Goal: Use online tool/utility: Utilize a website feature to perform a specific function

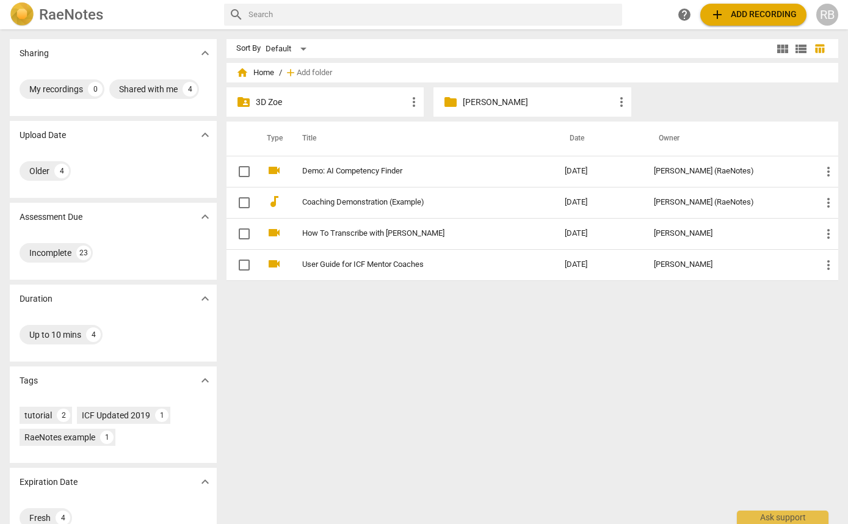
click at [525, 106] on p "[PERSON_NAME]" at bounding box center [538, 102] width 151 height 13
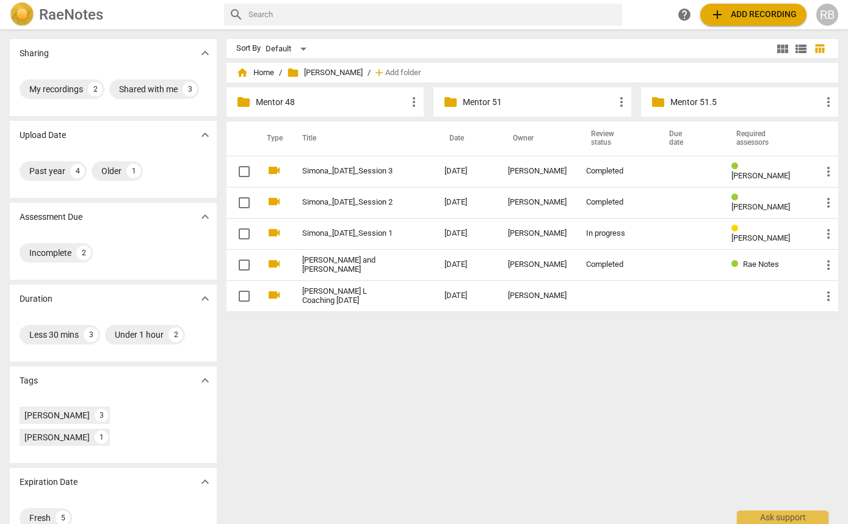
click at [525, 106] on p "Mentor 51" at bounding box center [538, 102] width 151 height 13
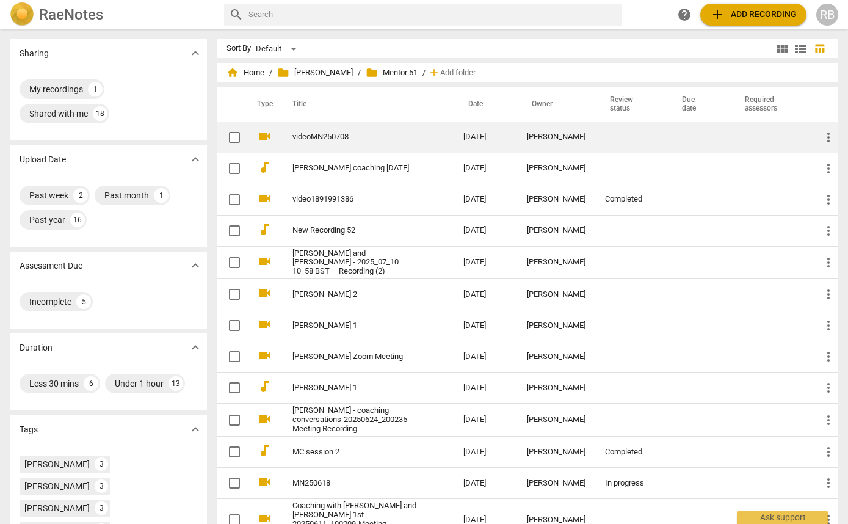
click at [530, 142] on div "[PERSON_NAME]" at bounding box center [556, 136] width 59 height 9
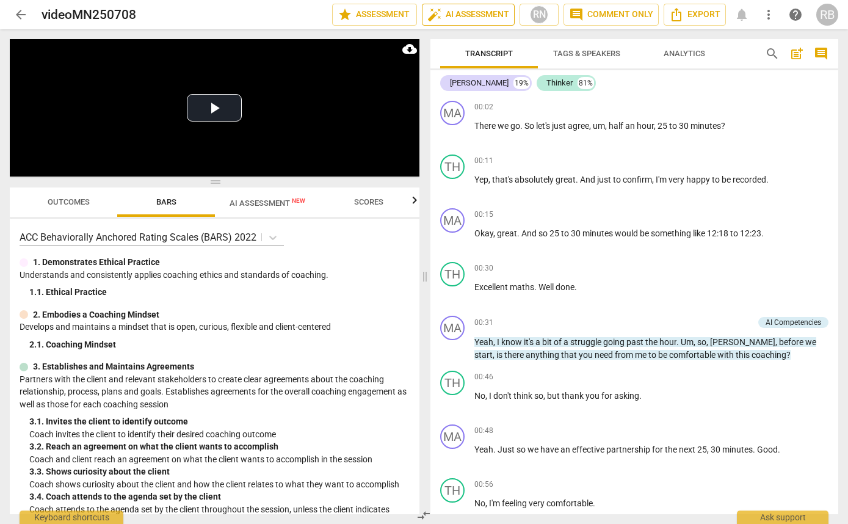
click at [458, 12] on span "auto_fix_high AI Assessment" at bounding box center [468, 14] width 82 height 15
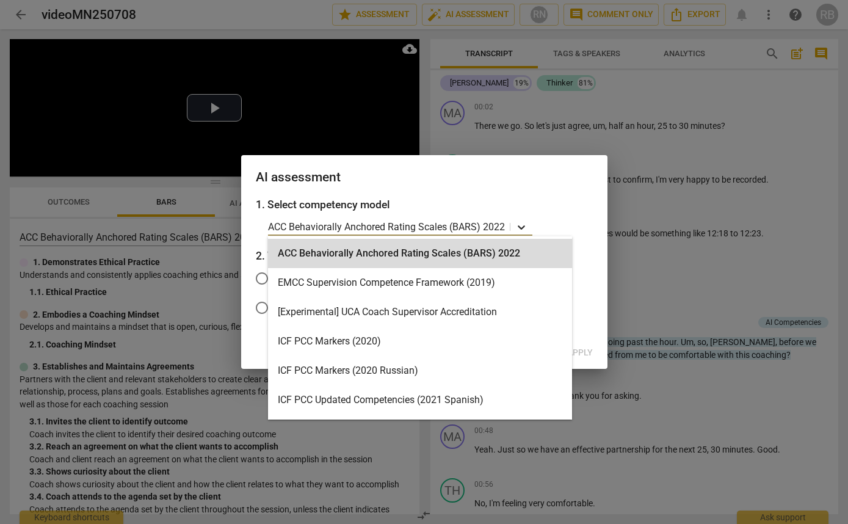
click at [518, 227] on icon at bounding box center [521, 227] width 12 height 12
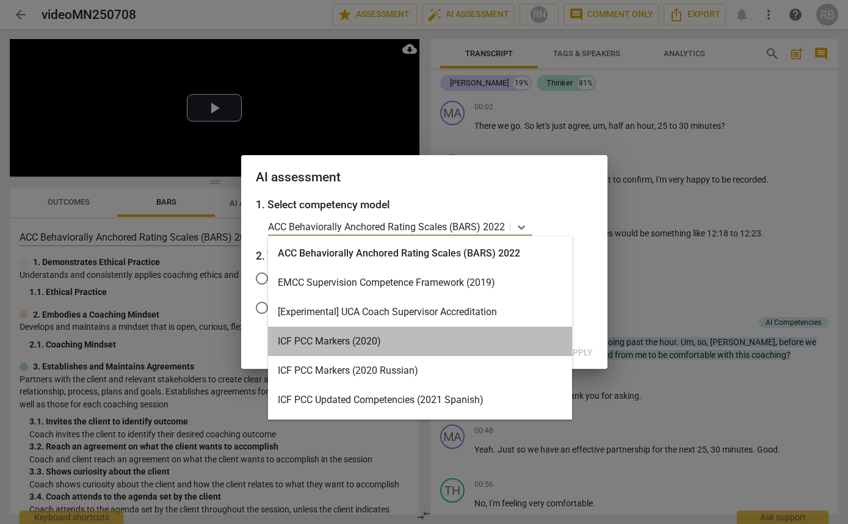
click at [420, 338] on div "ICF PCC Markers (2020)" at bounding box center [420, 341] width 304 height 29
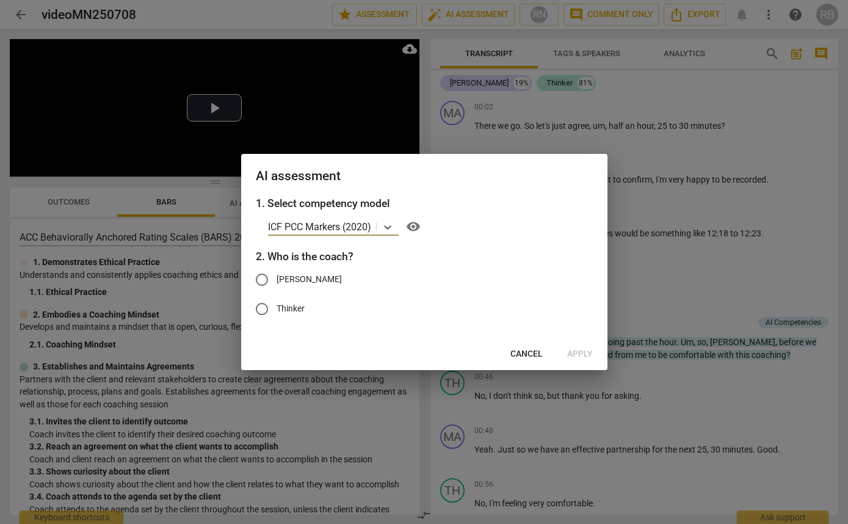
click at [327, 284] on label "[PERSON_NAME]" at bounding box center [415, 279] width 336 height 29
click at [276, 284] on input "[PERSON_NAME]" at bounding box center [261, 279] width 29 height 29
radio input "true"
click at [580, 356] on span "Apply" at bounding box center [580, 354] width 26 height 12
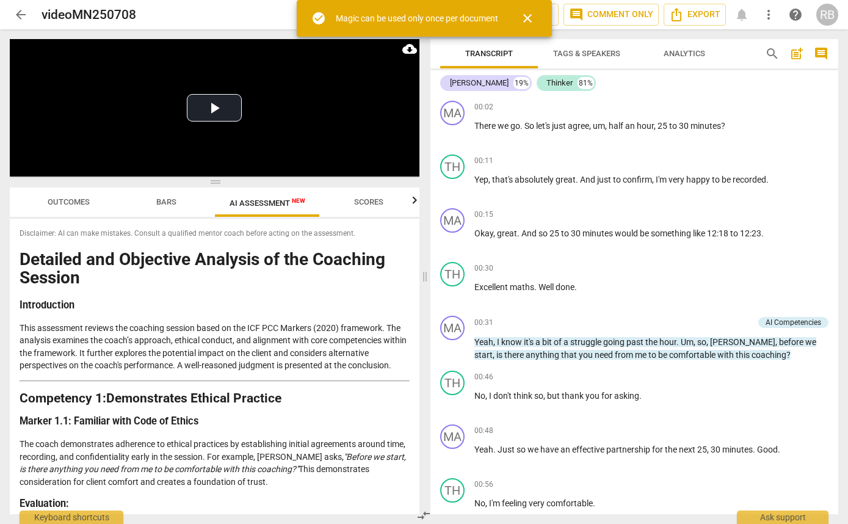
click at [529, 13] on span "close" at bounding box center [527, 18] width 15 height 15
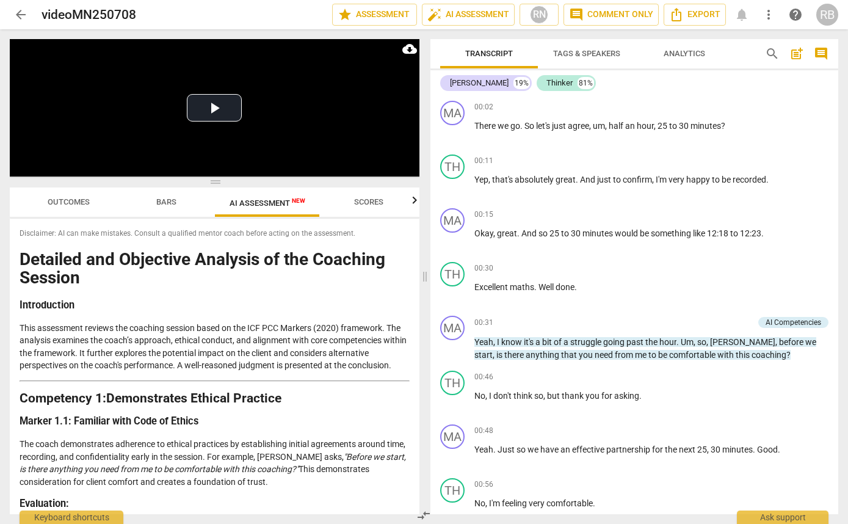
click at [71, 202] on span "Outcomes" at bounding box center [69, 201] width 42 height 9
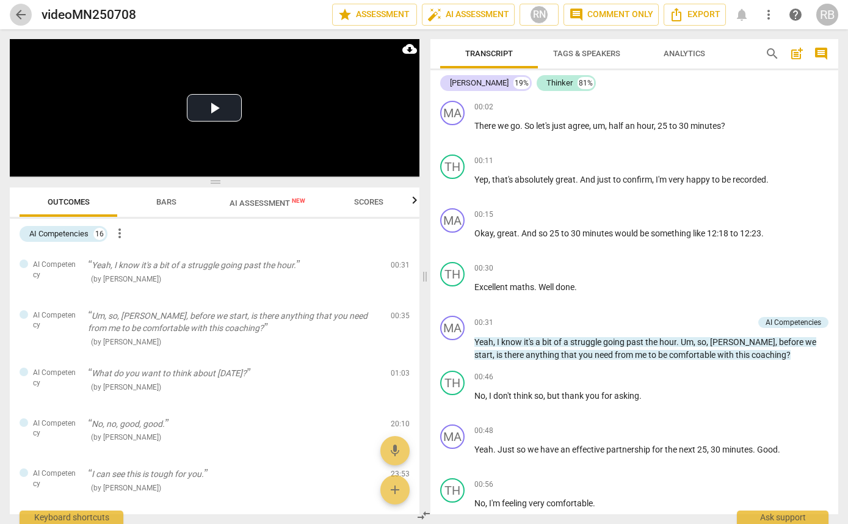
click at [21, 12] on span "arrow_back" at bounding box center [20, 14] width 15 height 15
